Goal: Task Accomplishment & Management: Manage account settings

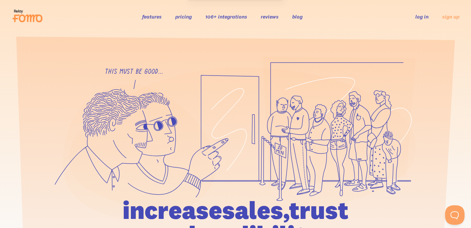
click at [420, 14] on link "log in" at bounding box center [421, 16] width 13 height 6
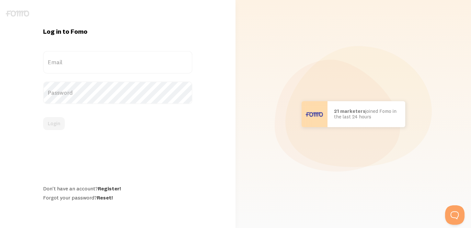
click at [154, 71] on label "Email" at bounding box center [117, 62] width 149 height 23
click at [154, 71] on input "Email" at bounding box center [117, 62] width 149 height 23
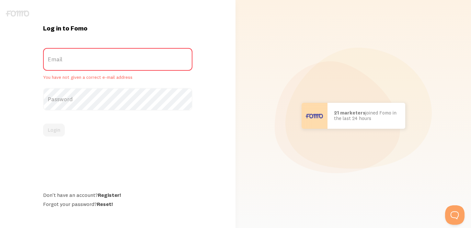
click at [142, 58] on label "Email" at bounding box center [117, 59] width 149 height 23
click at [142, 58] on input "Email" at bounding box center [117, 59] width 149 height 23
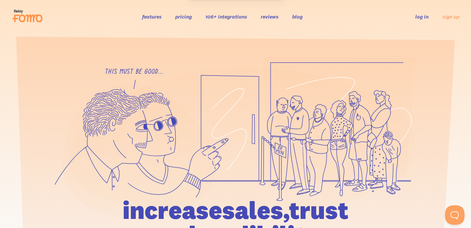
click at [420, 16] on link "log in" at bounding box center [421, 16] width 13 height 6
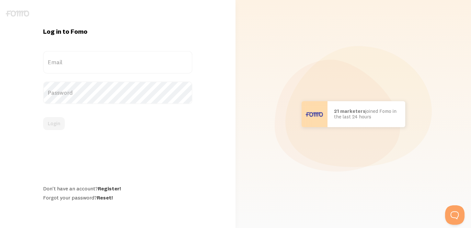
click at [92, 66] on label "Email" at bounding box center [117, 62] width 149 height 23
click at [92, 66] on input "Email" at bounding box center [117, 62] width 149 height 23
click at [91, 60] on label "Email" at bounding box center [117, 62] width 149 height 23
click at [91, 60] on input "Email" at bounding box center [117, 62] width 149 height 23
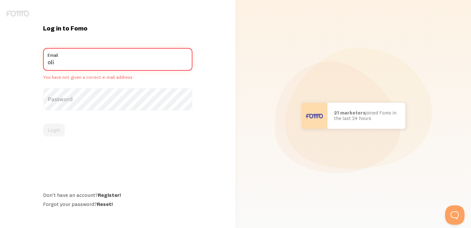
type input "[PERSON_NAME][EMAIL_ADDRESS][DOMAIN_NAME]"
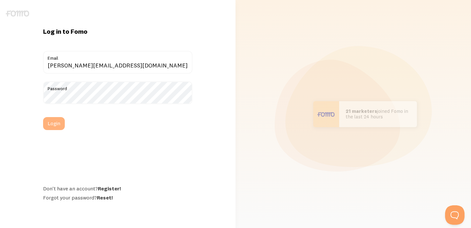
click at [61, 122] on button "Login" at bounding box center [54, 123] width 22 height 13
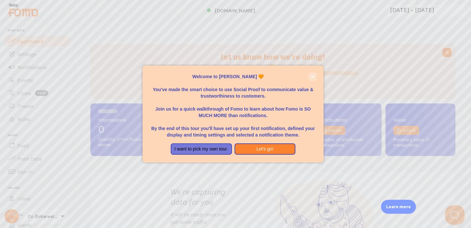
click at [313, 76] on icon "close," at bounding box center [312, 76] width 3 height 3
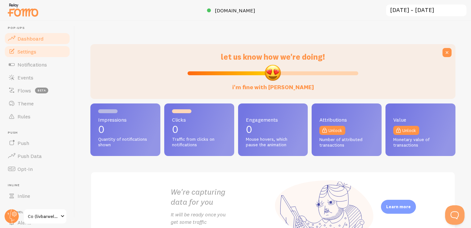
click at [33, 52] on span "Settings" at bounding box center [26, 51] width 19 height 6
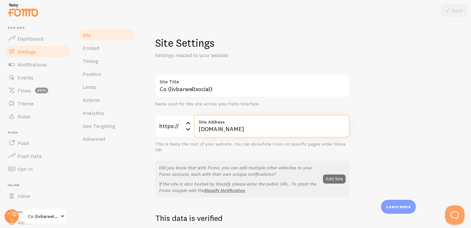
click at [262, 127] on input "[DOMAIN_NAME]" at bounding box center [272, 126] width 156 height 23
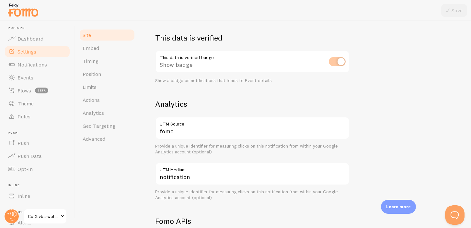
scroll to position [175, 0]
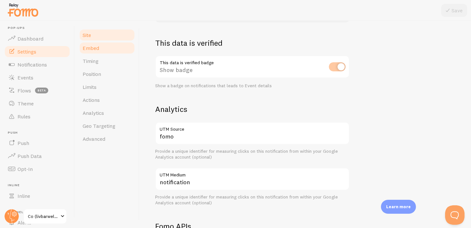
click at [104, 50] on link "Embed" at bounding box center [107, 47] width 57 height 13
